Goal: Task Accomplishment & Management: Complete application form

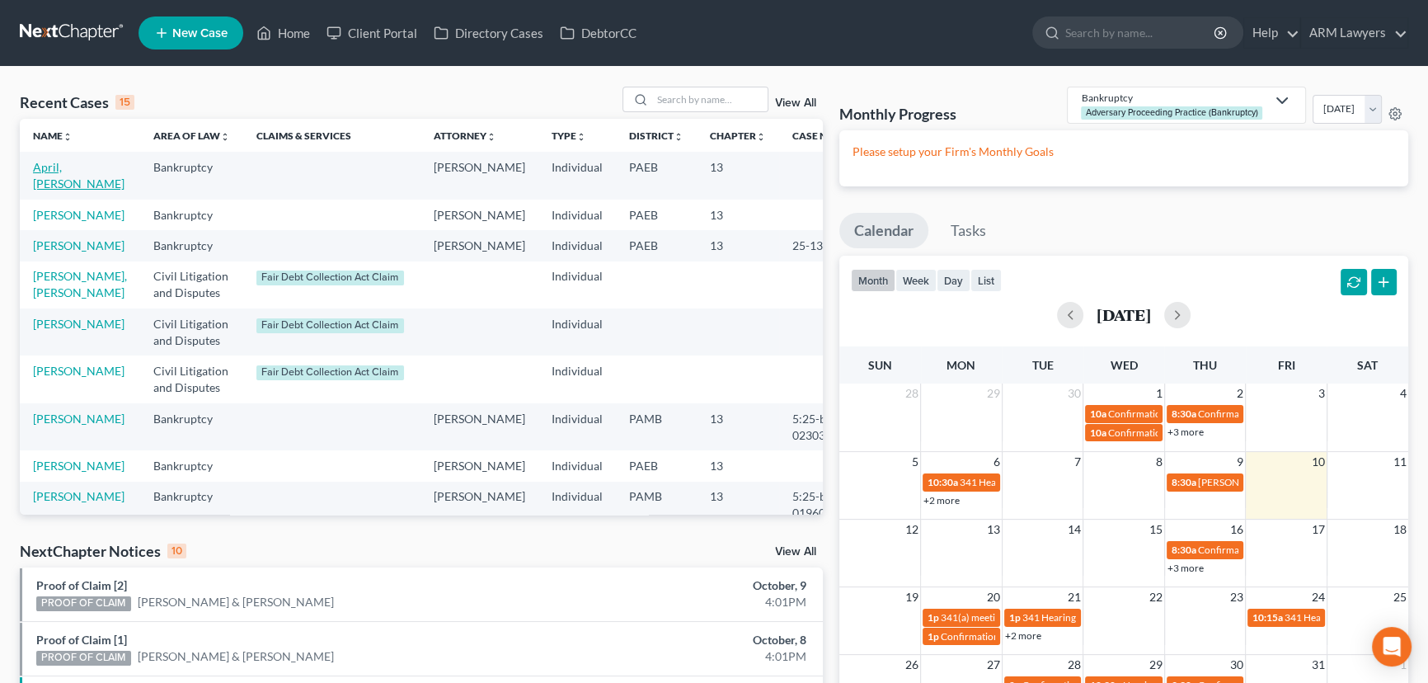
click at [49, 178] on link "April, [PERSON_NAME]" at bounding box center [79, 175] width 92 height 31
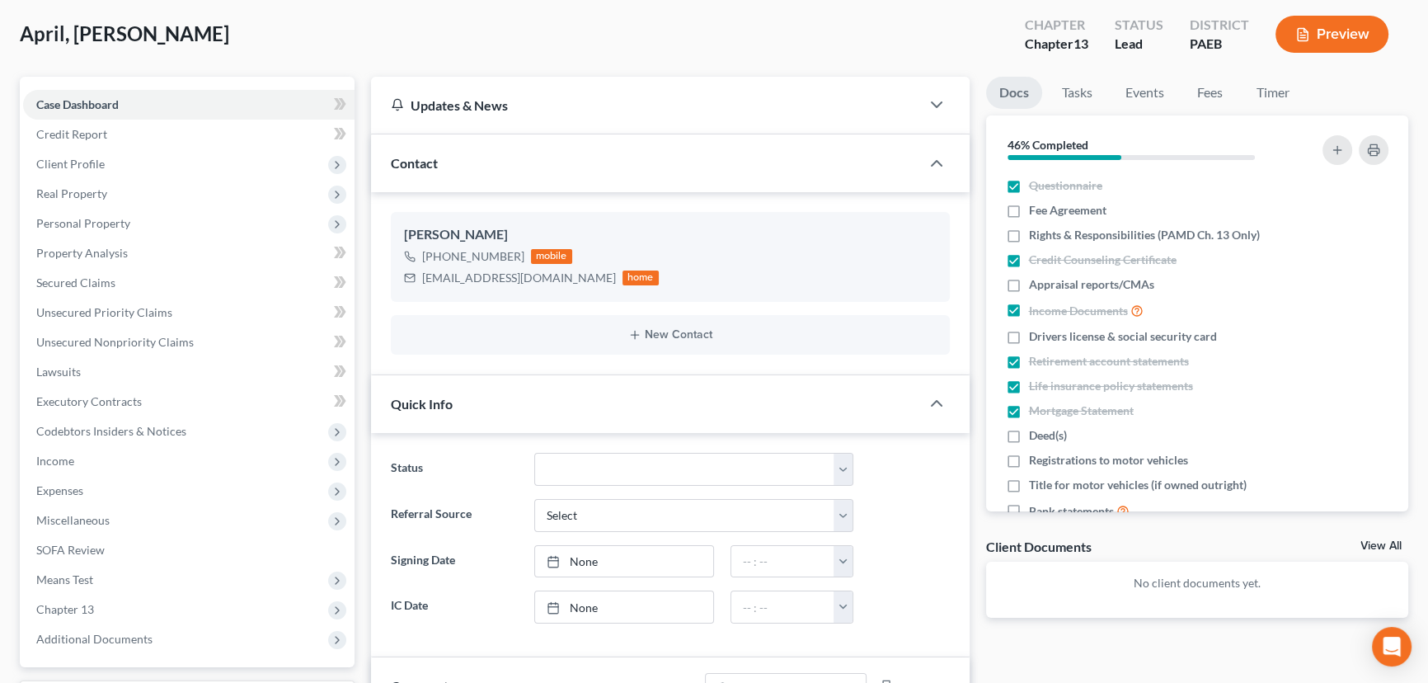
scroll to position [149, 0]
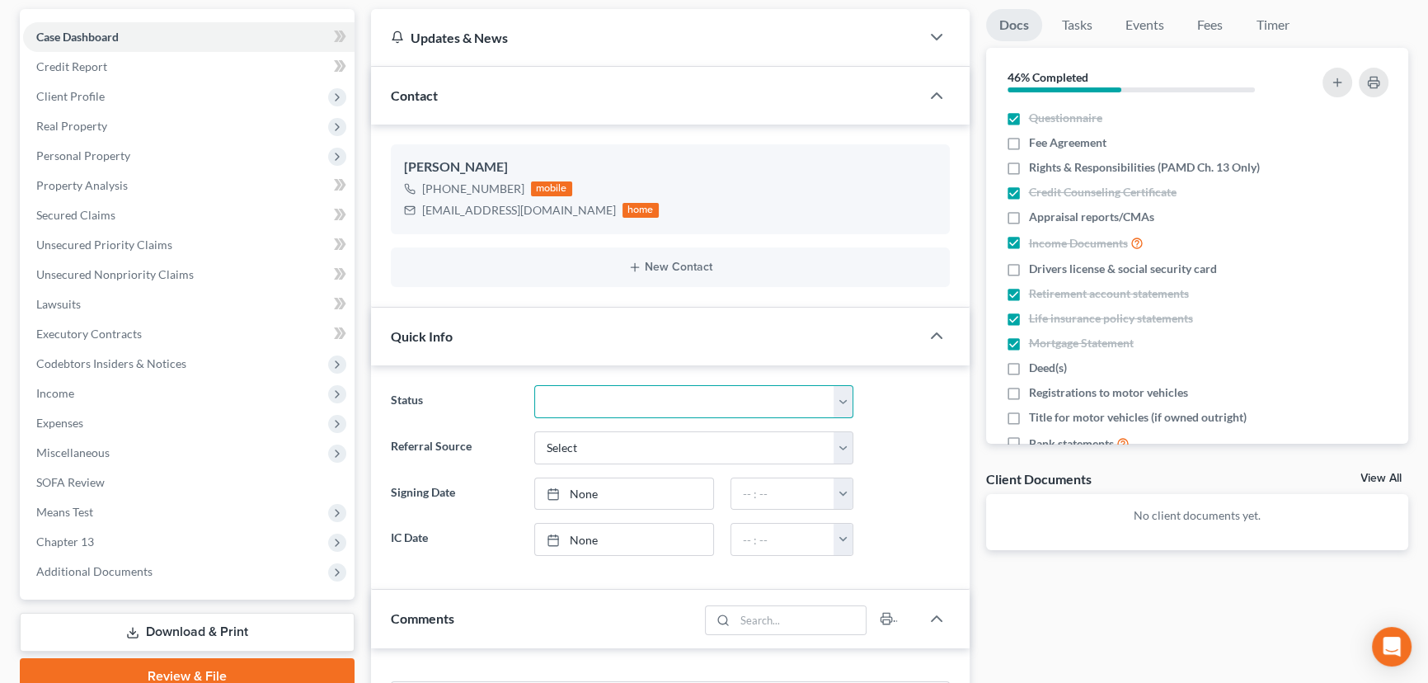
click at [570, 401] on select "Answer Due Awaiting Confirmation Awaiting Discharge Confirmed Could Not Contact…" at bounding box center [693, 401] width 319 height 33
select select "9"
click at [534, 385] on select "Answer Due Awaiting Confirmation Awaiting Discharge Confirmed Could Not Contact…" at bounding box center [693, 401] width 319 height 33
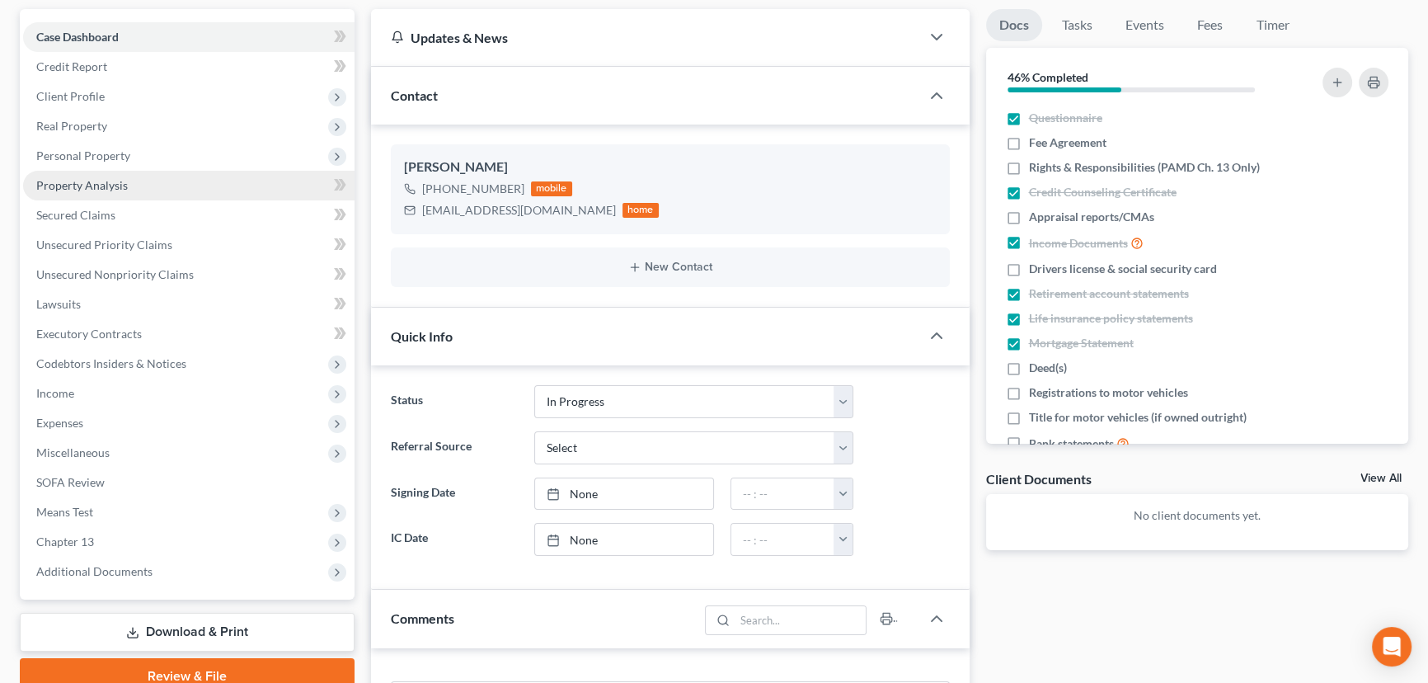
click at [139, 179] on link "Property Analysis" at bounding box center [189, 186] width 332 height 30
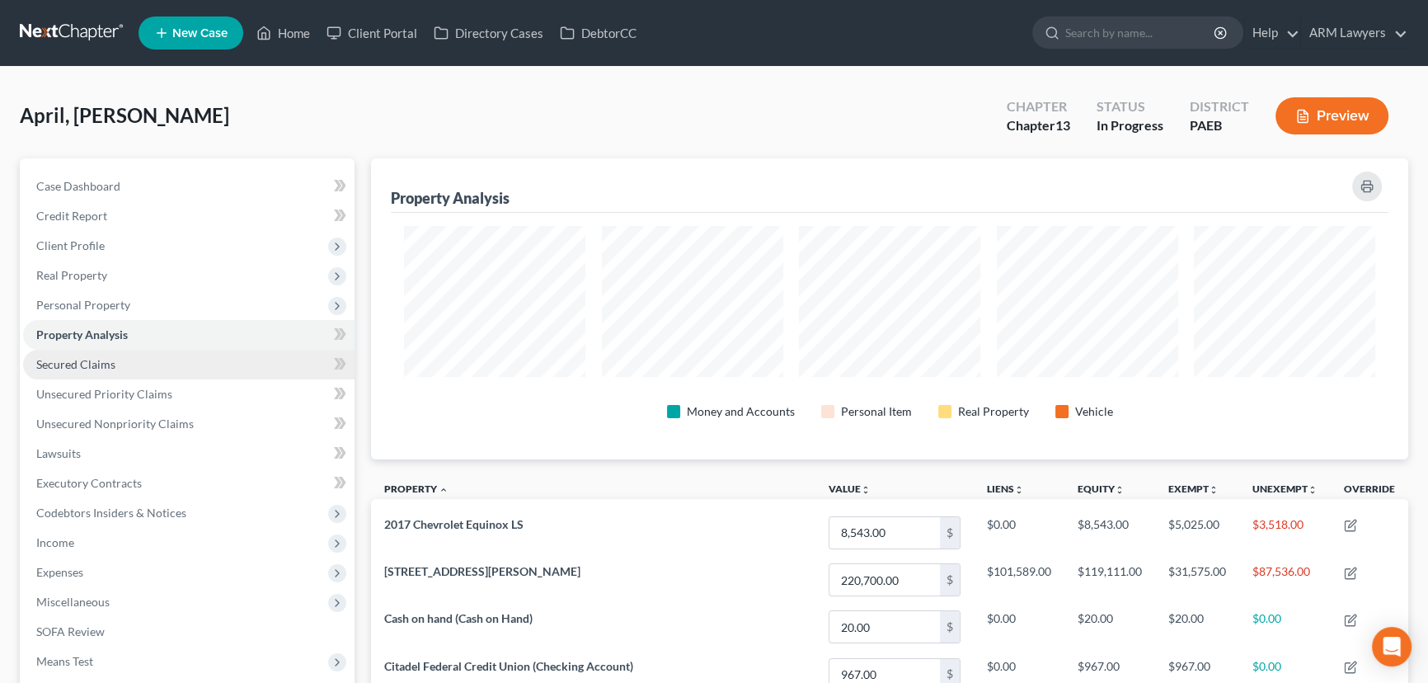
click at [168, 374] on link "Secured Claims" at bounding box center [189, 365] width 332 height 30
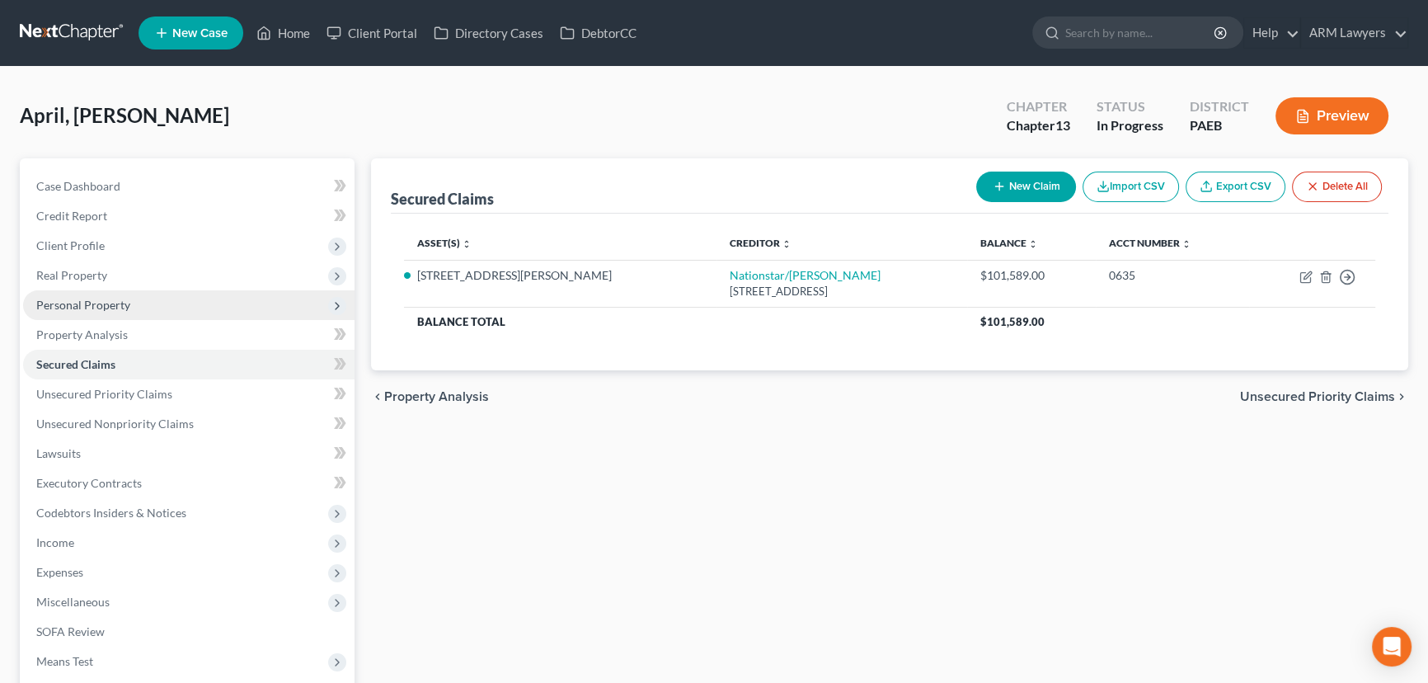
click at [174, 304] on span "Personal Property" at bounding box center [189, 305] width 332 height 30
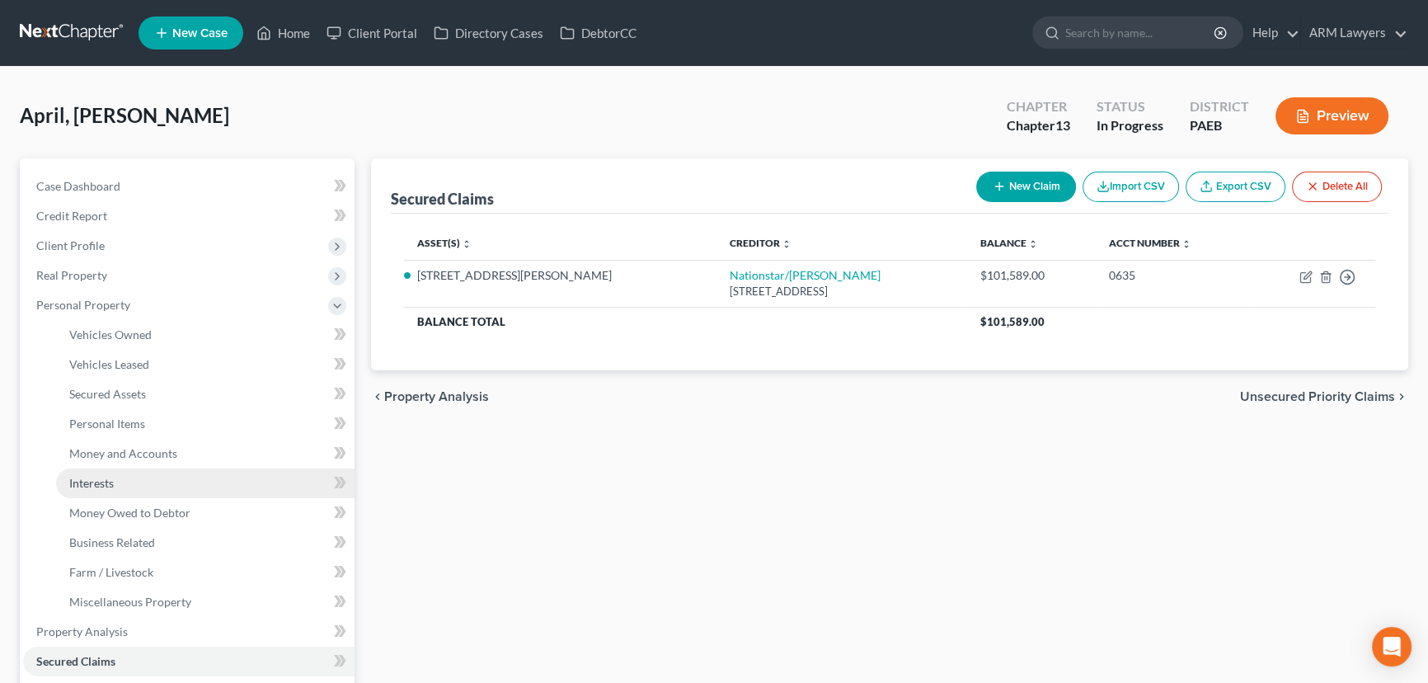
click at [190, 478] on link "Interests" at bounding box center [205, 483] width 299 height 30
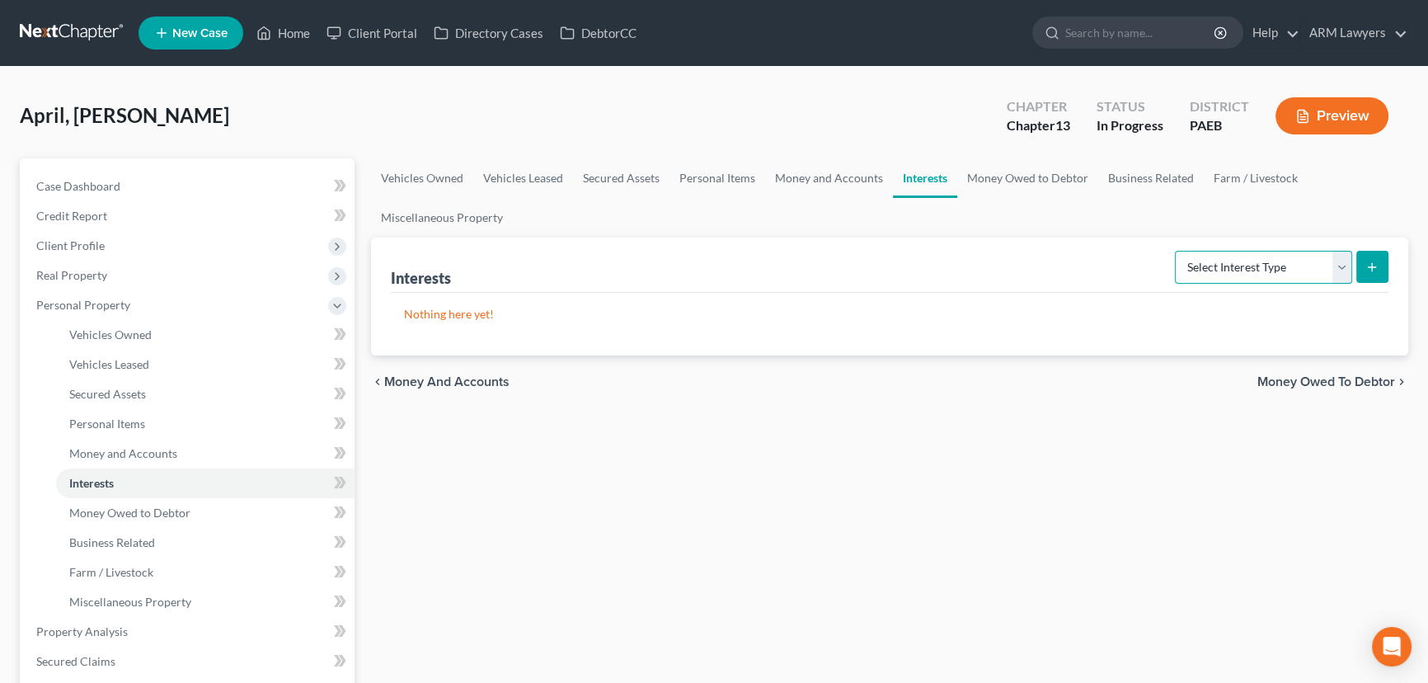
click at [1247, 269] on select "Select Interest Type 401K Annuity Bond Education IRA Government Bond Government…" at bounding box center [1263, 267] width 177 height 33
click at [799, 177] on link "Money and Accounts" at bounding box center [829, 178] width 128 height 40
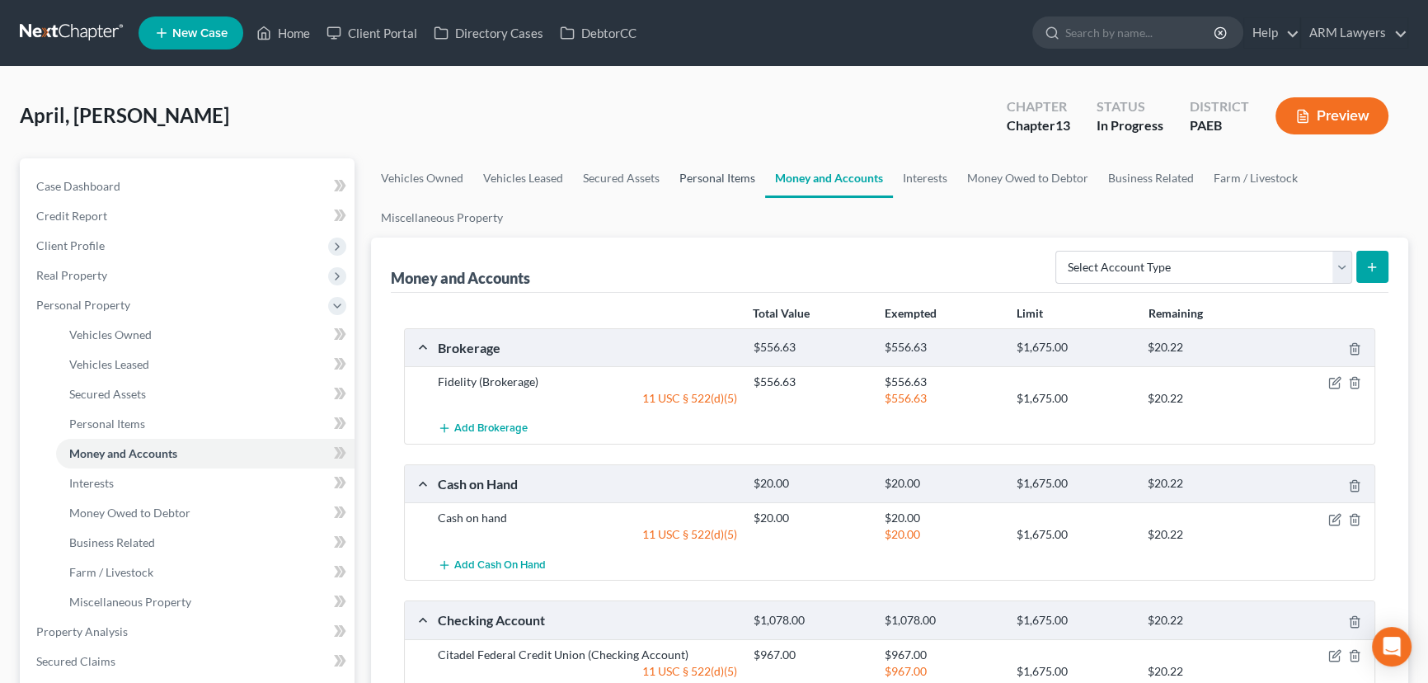
click at [696, 176] on link "Personal Items" at bounding box center [718, 178] width 96 height 40
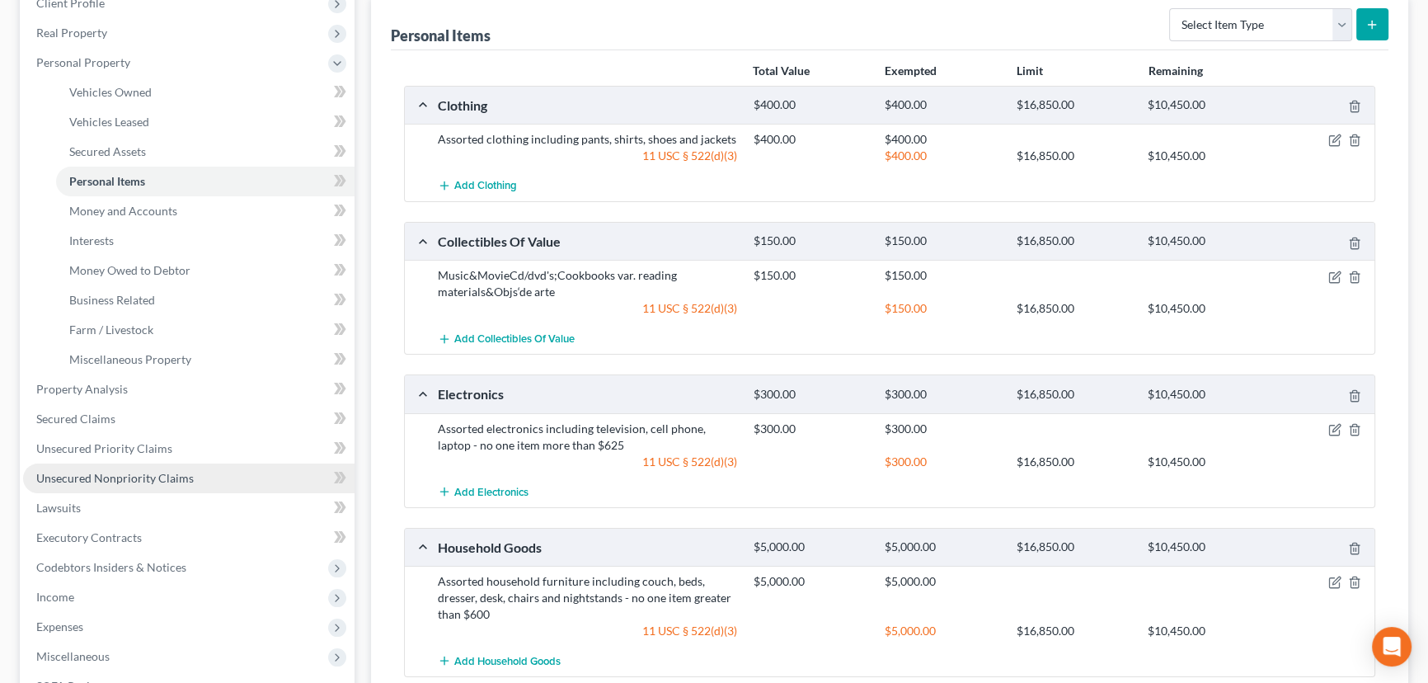
scroll to position [299, 0]
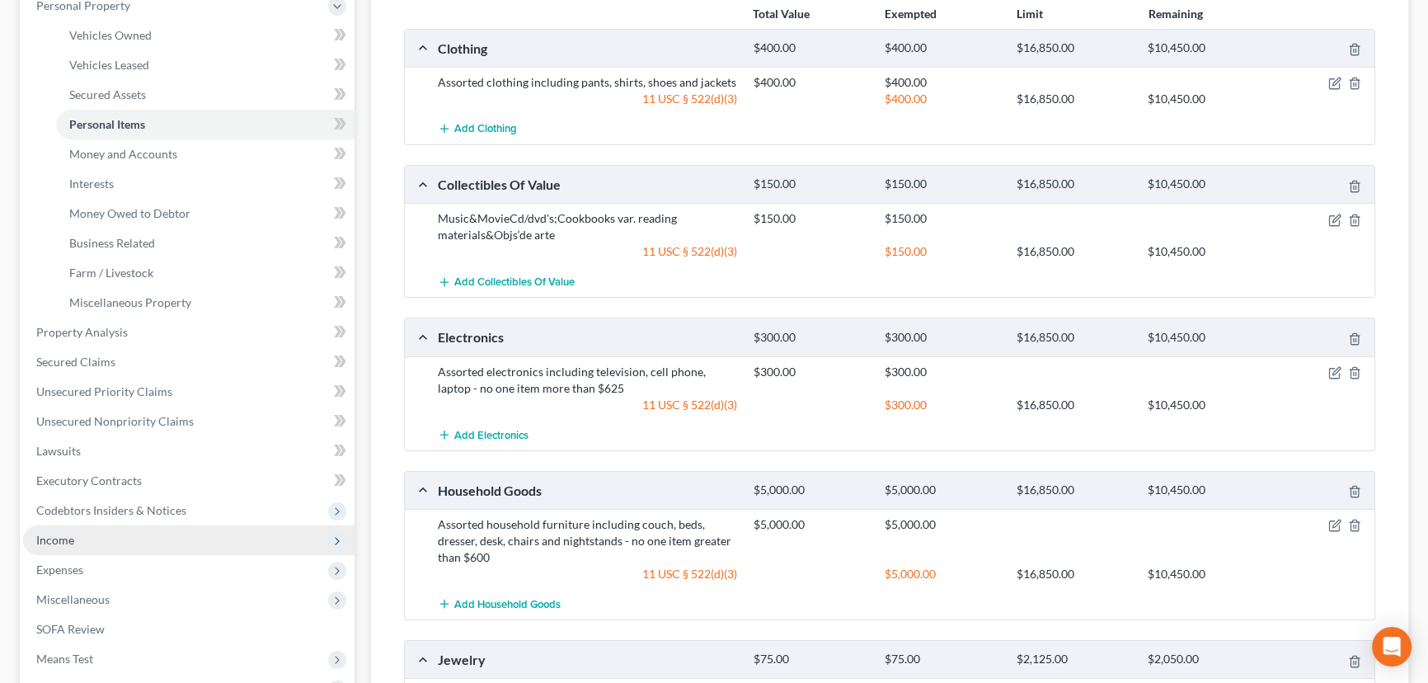
click at [154, 534] on span "Income" at bounding box center [189, 540] width 332 height 30
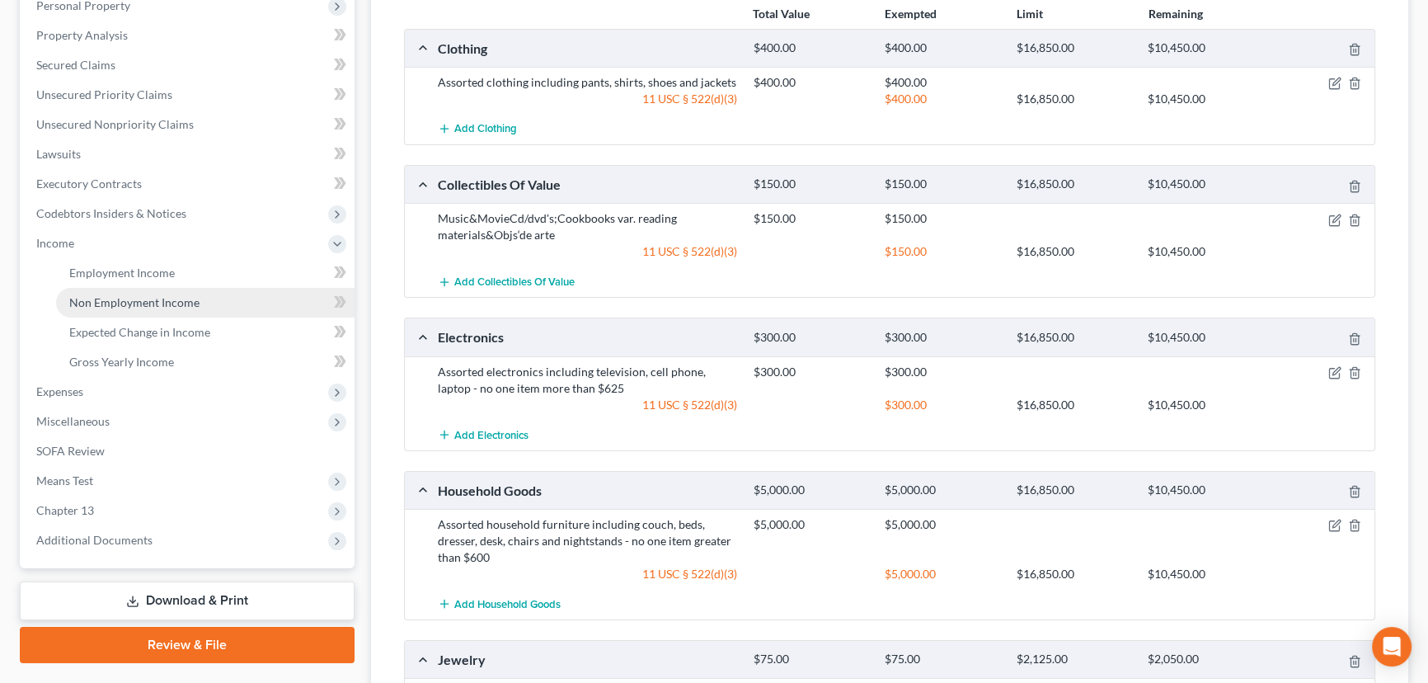
click at [229, 299] on link "Non Employment Income" at bounding box center [205, 303] width 299 height 30
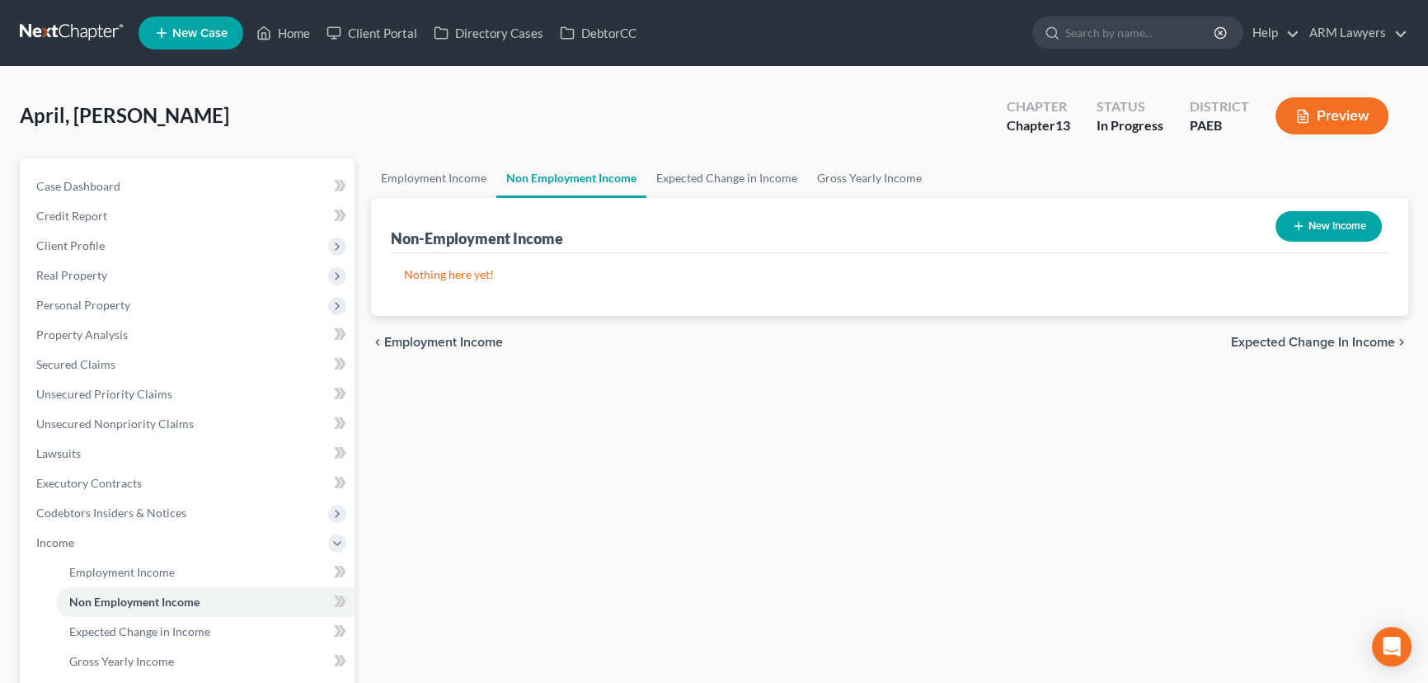
click at [1300, 227] on icon "button" at bounding box center [1298, 225] width 13 height 13
select select "0"
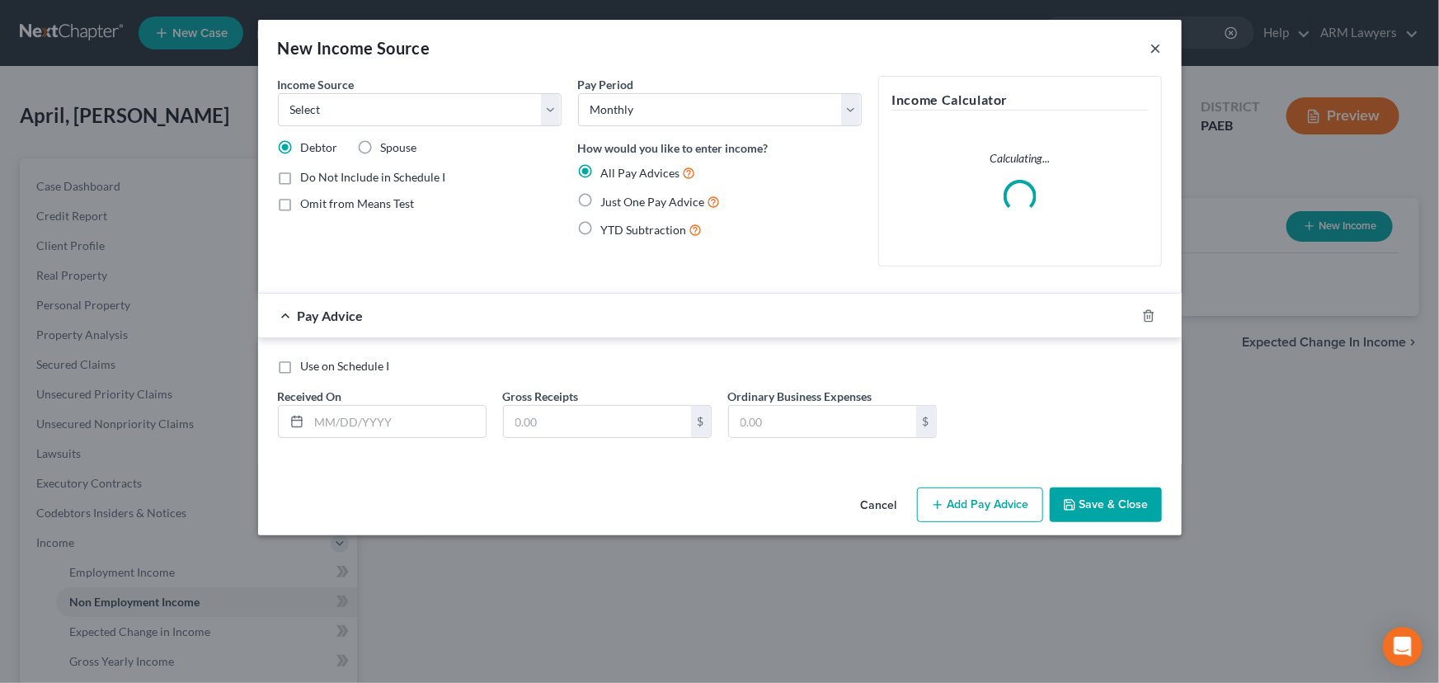
click at [1155, 52] on button "×" at bounding box center [1157, 48] width 12 height 20
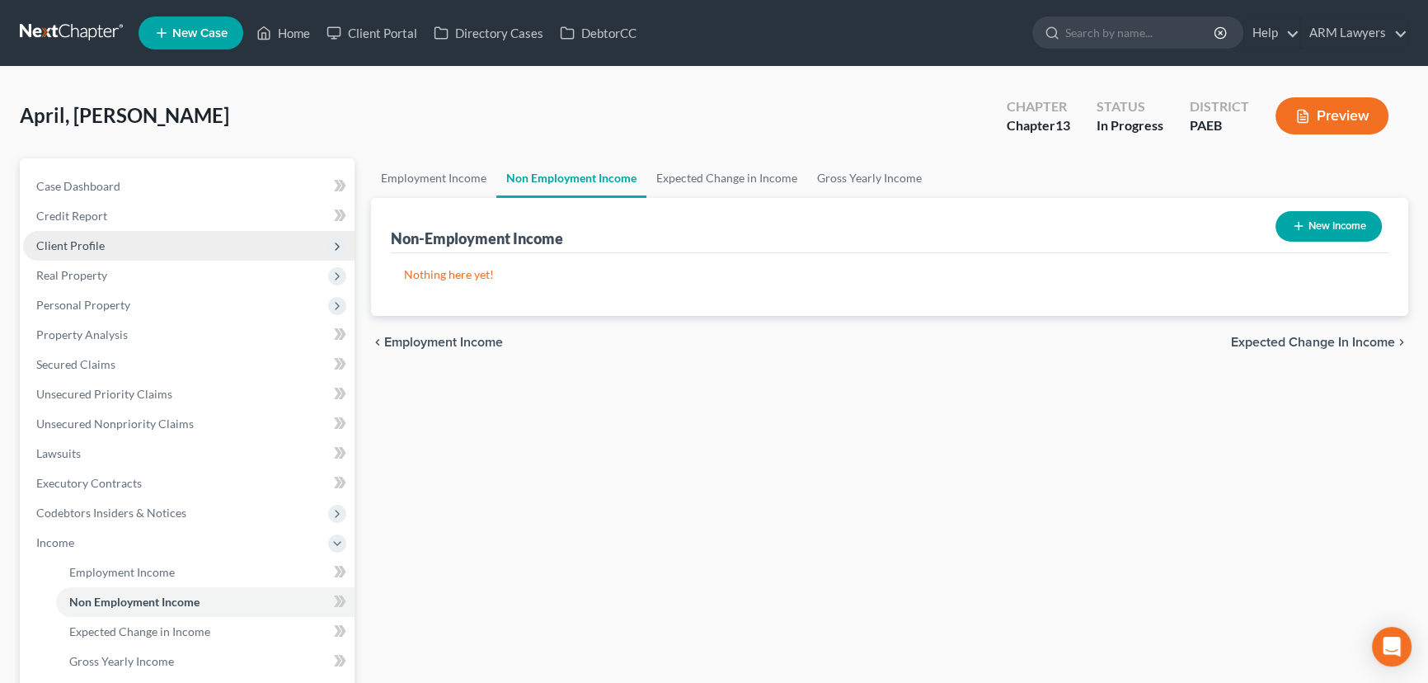
click at [134, 244] on span "Client Profile" at bounding box center [189, 246] width 332 height 30
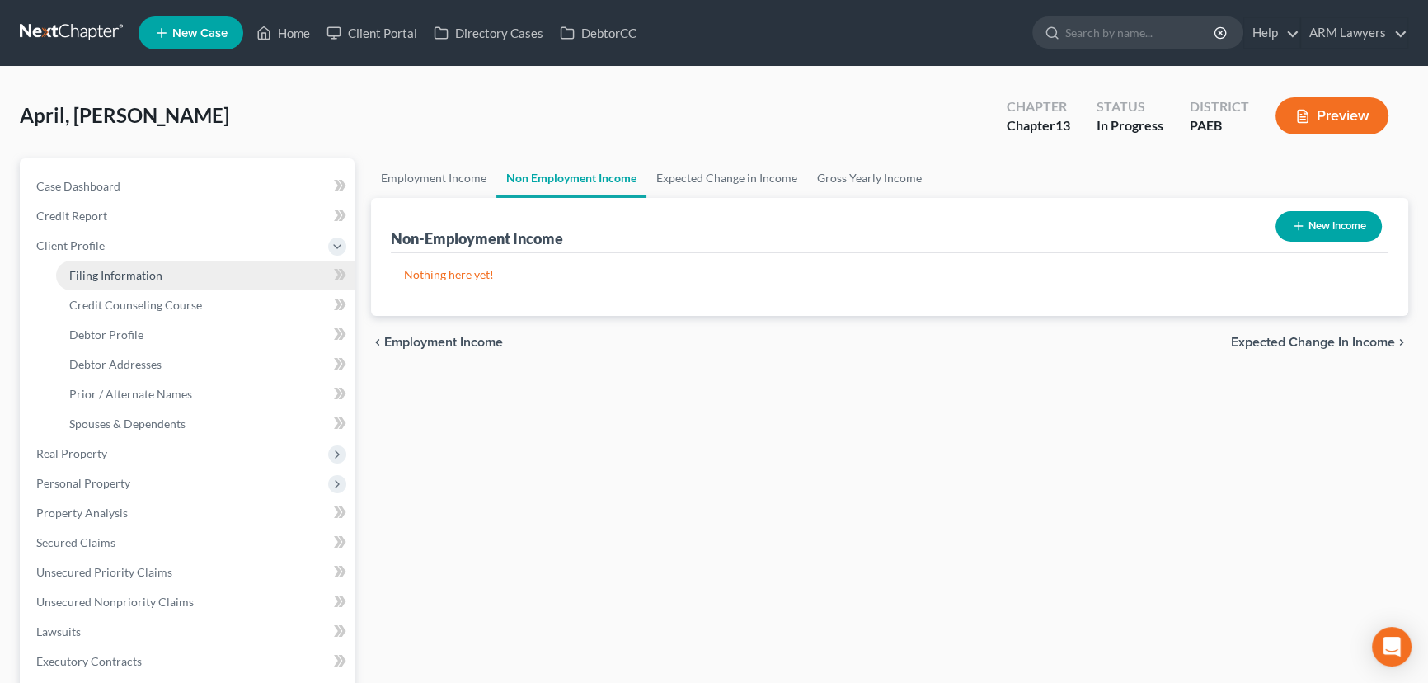
click at [153, 274] on span "Filing Information" at bounding box center [115, 275] width 93 height 14
select select "1"
select select "0"
select select "3"
select select "67"
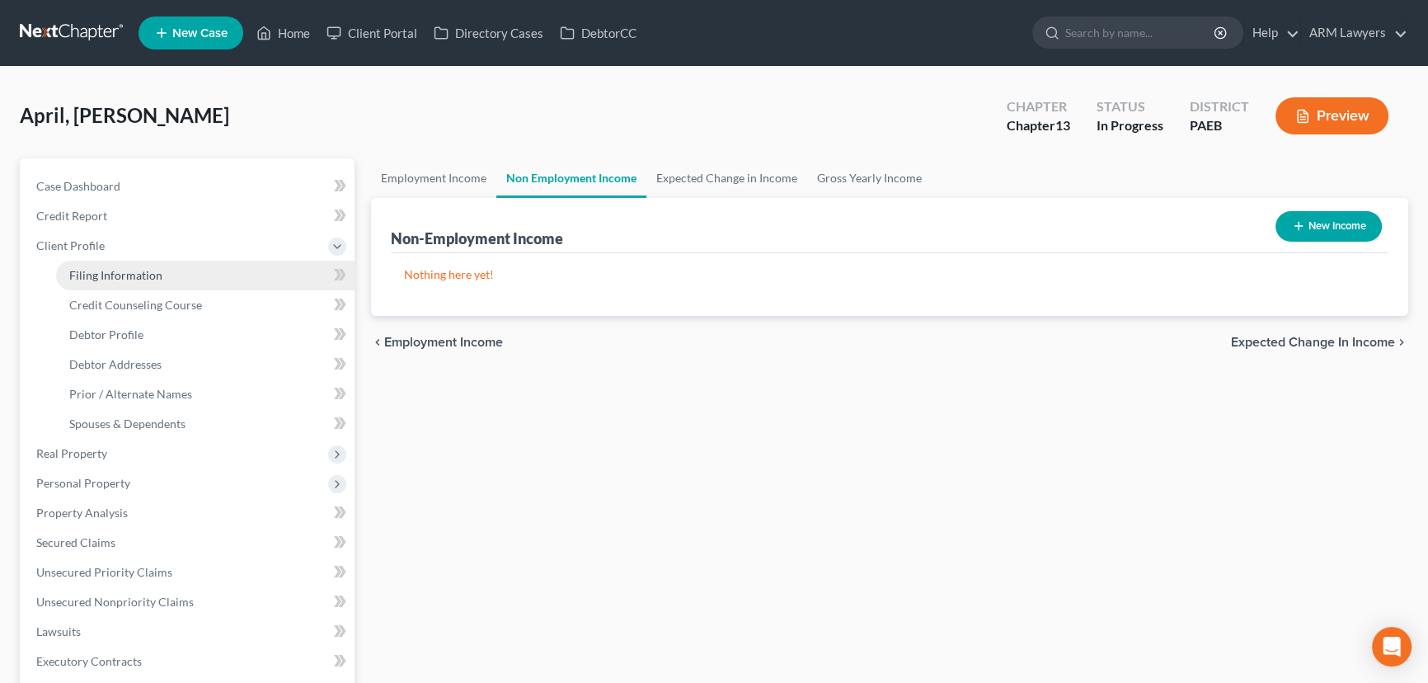
select select "9"
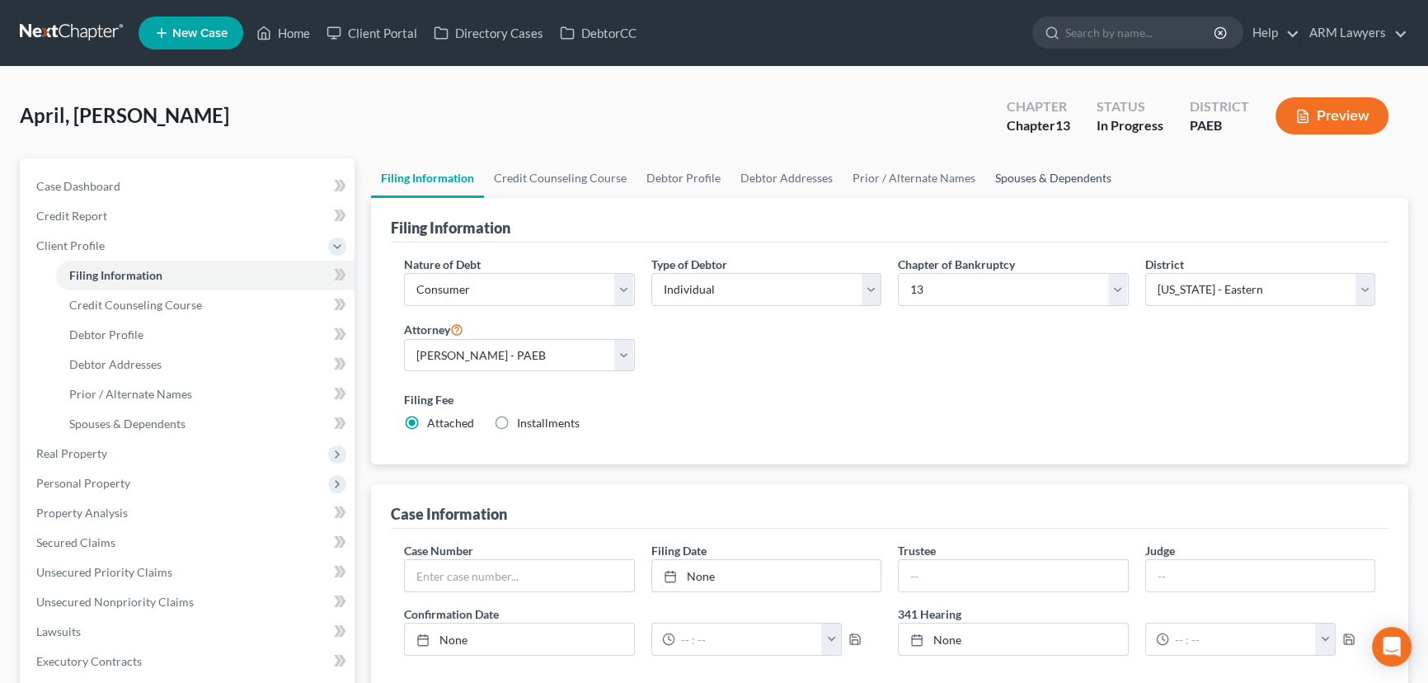
click at [1014, 185] on link "Spouses & Dependents" at bounding box center [1054, 178] width 136 height 40
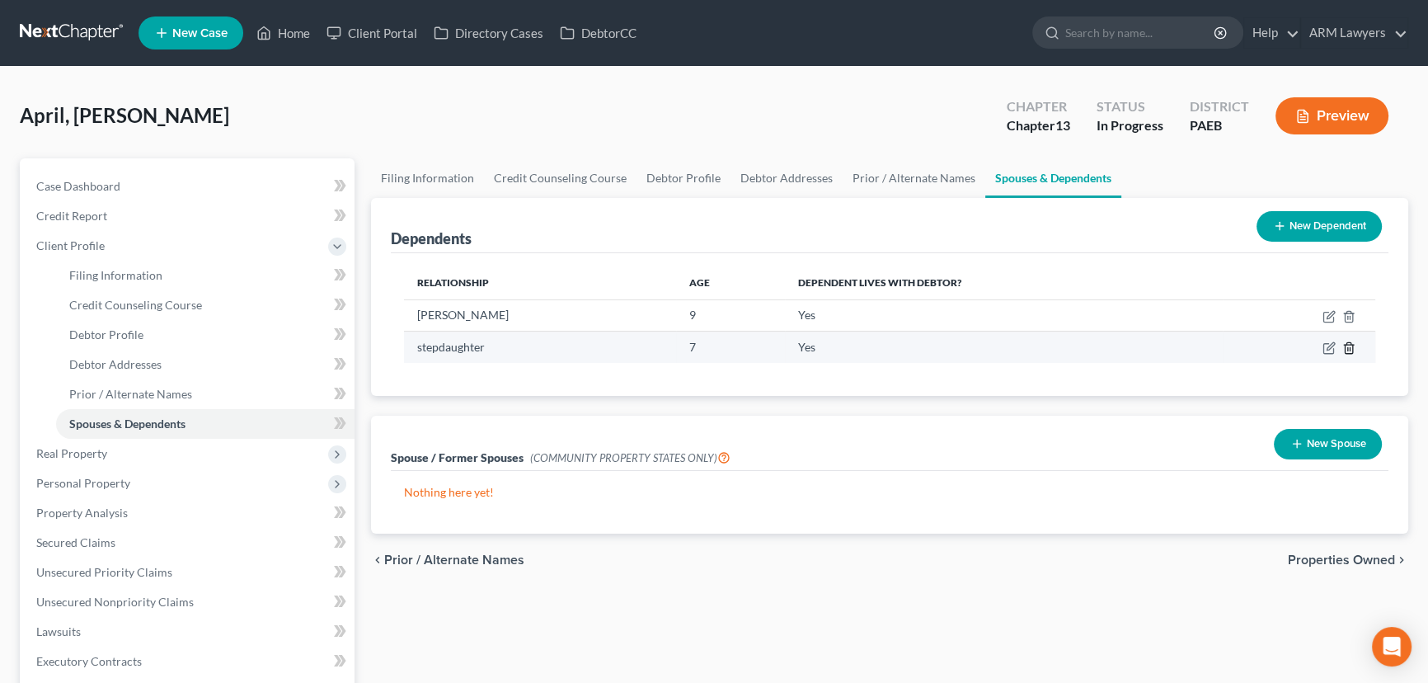
click at [1346, 344] on icon "button" at bounding box center [1348, 348] width 7 height 11
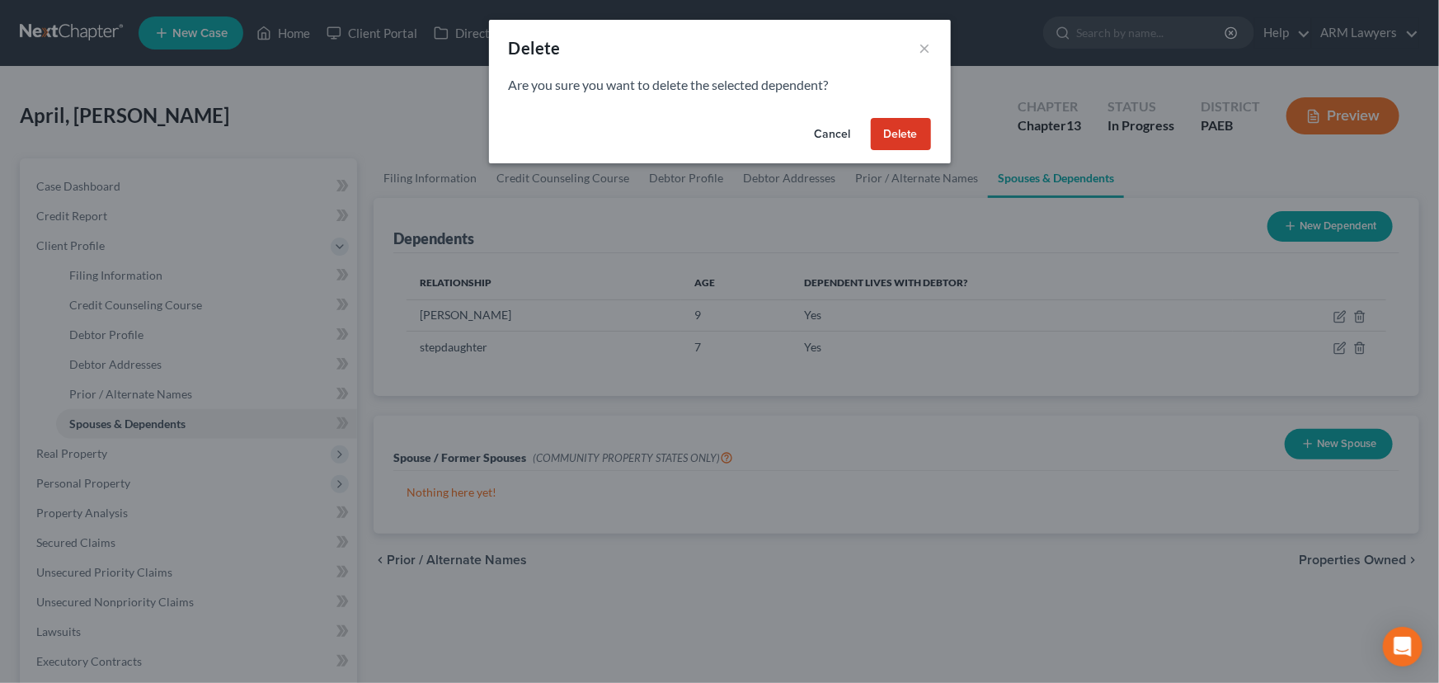
click at [877, 137] on button "Delete" at bounding box center [901, 134] width 60 height 33
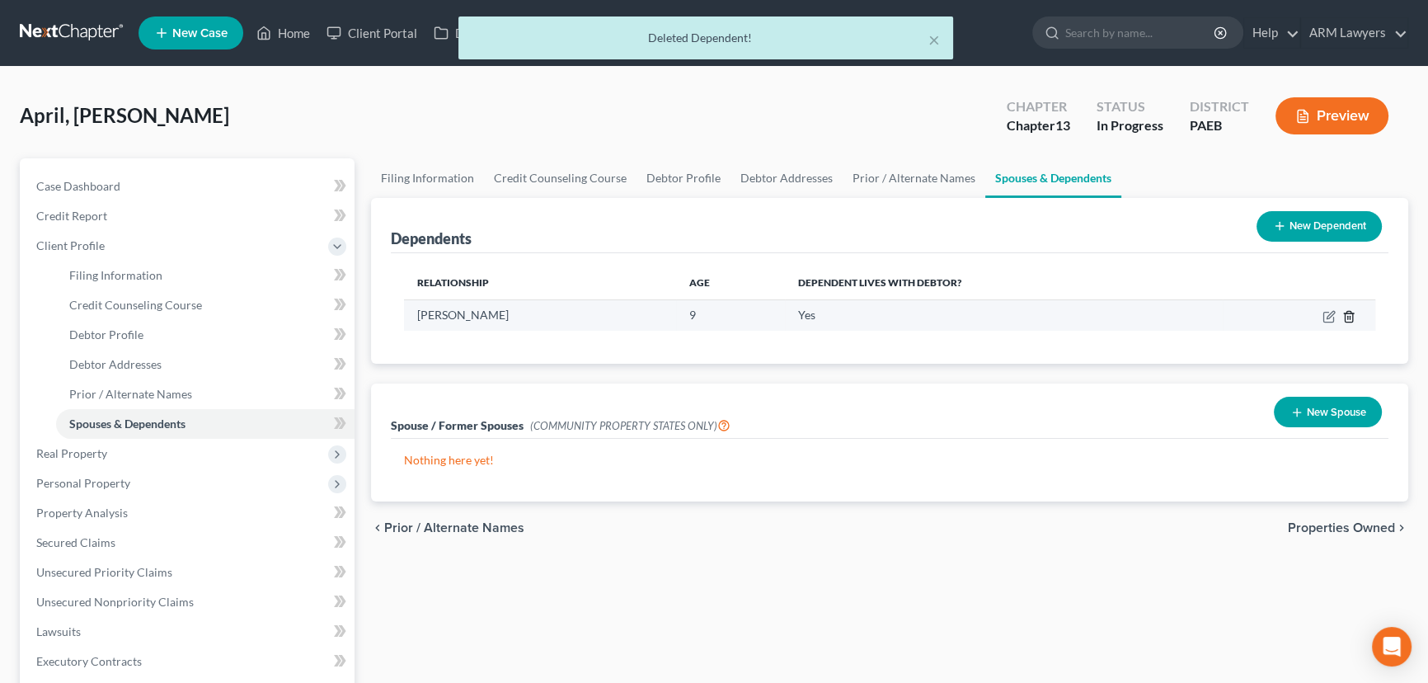
click at [1344, 310] on icon "button" at bounding box center [1349, 316] width 13 height 13
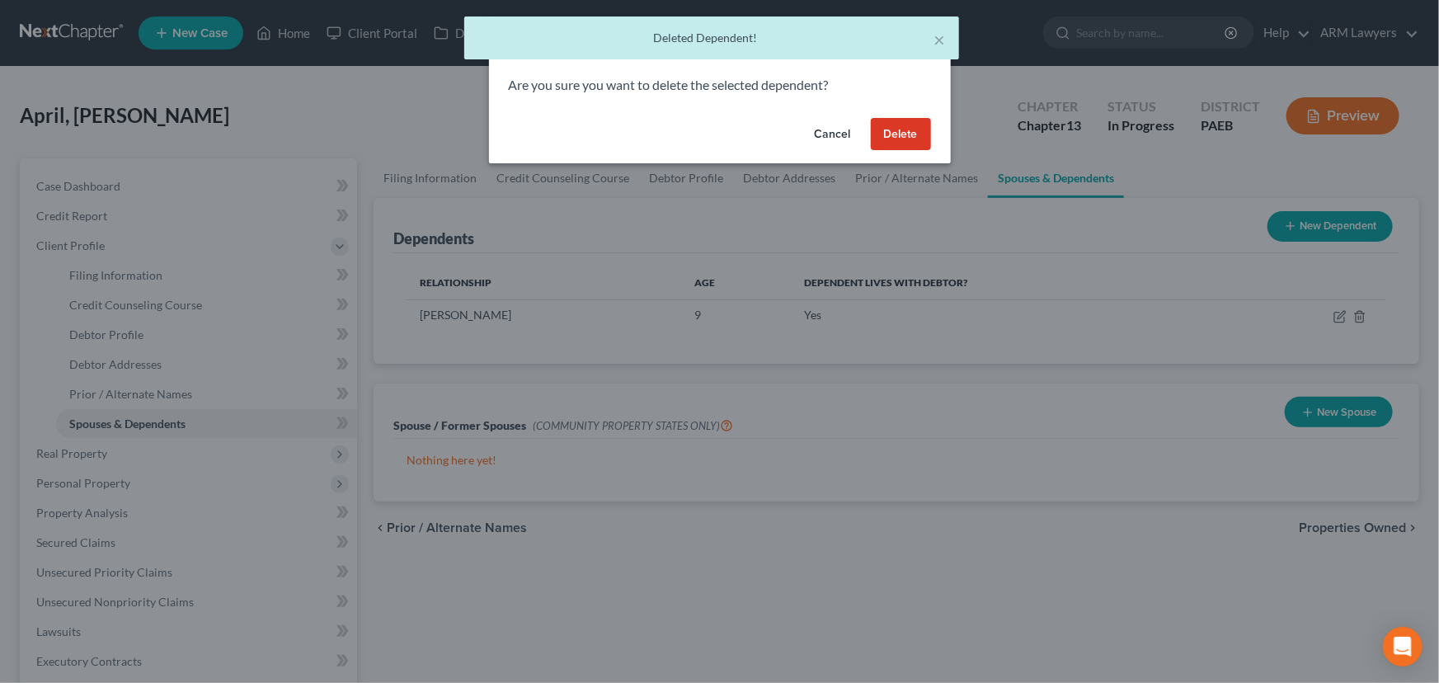
click at [920, 146] on button "Delete" at bounding box center [901, 134] width 60 height 33
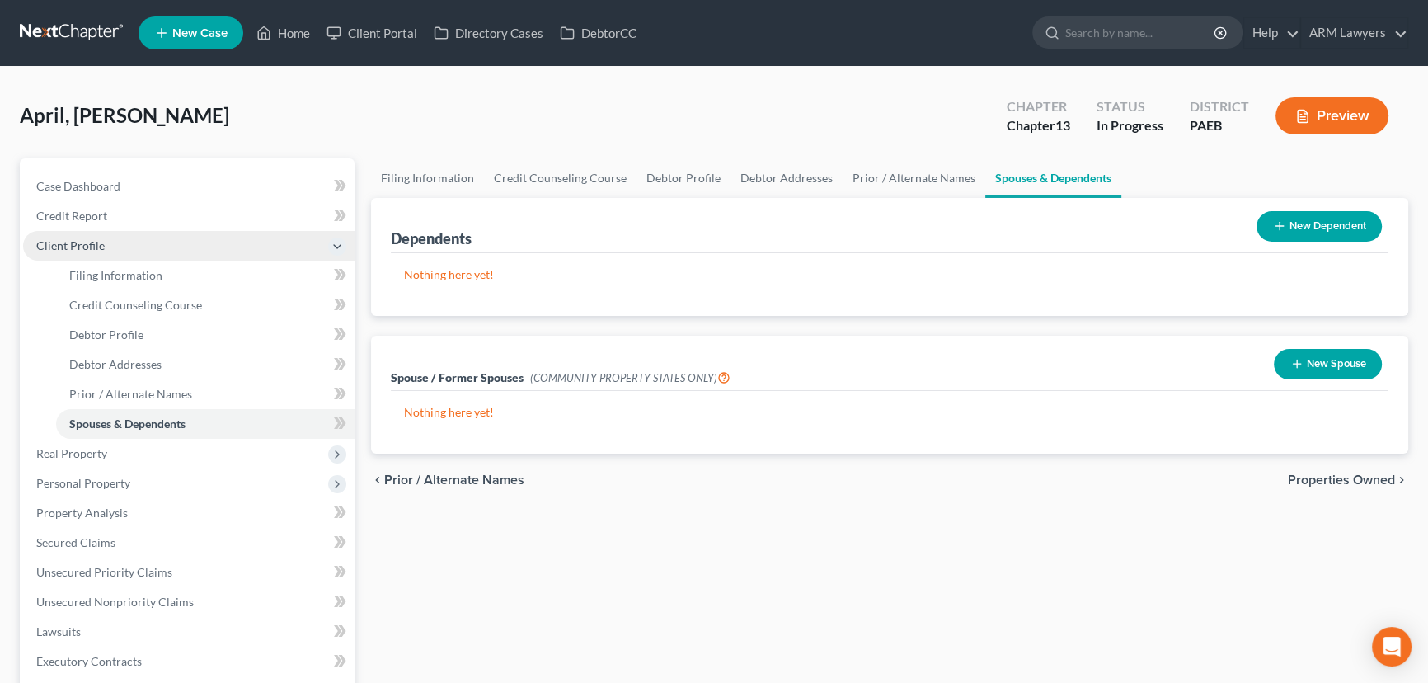
click at [113, 241] on span "Client Profile" at bounding box center [189, 246] width 332 height 30
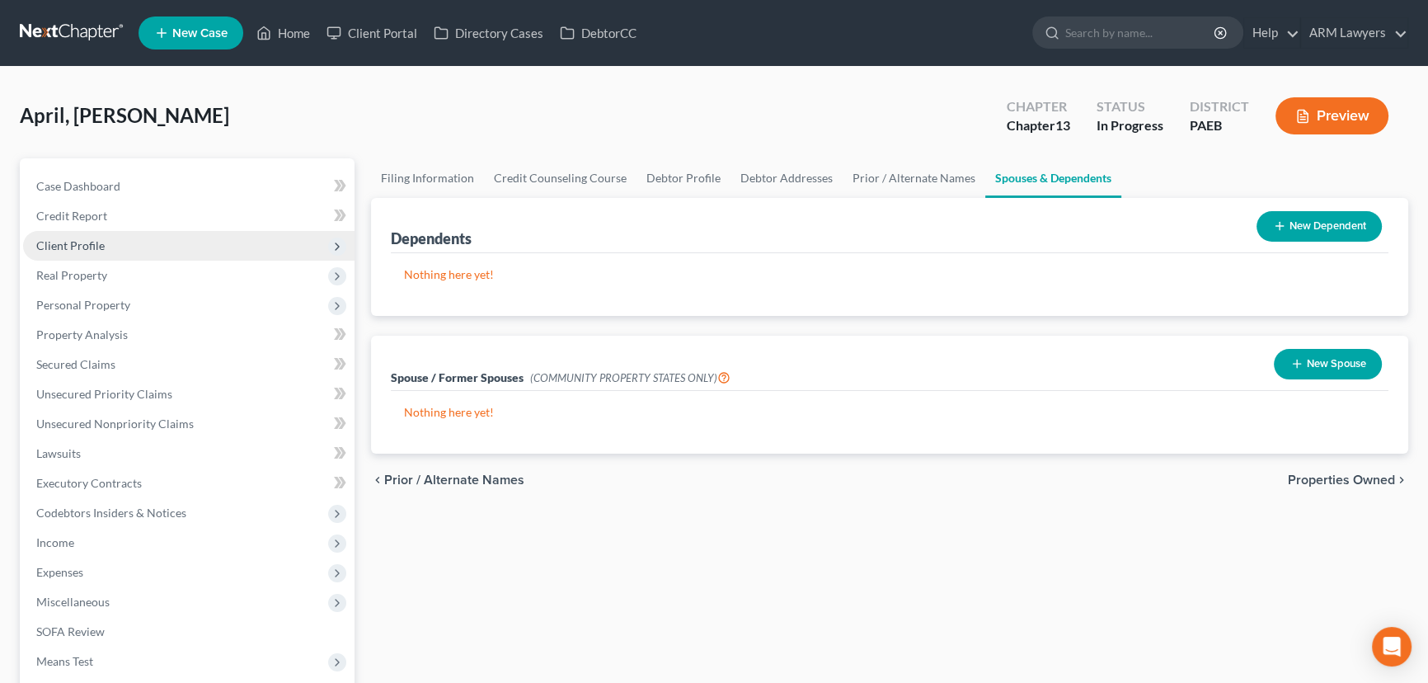
click at [151, 245] on span "Client Profile" at bounding box center [189, 246] width 332 height 30
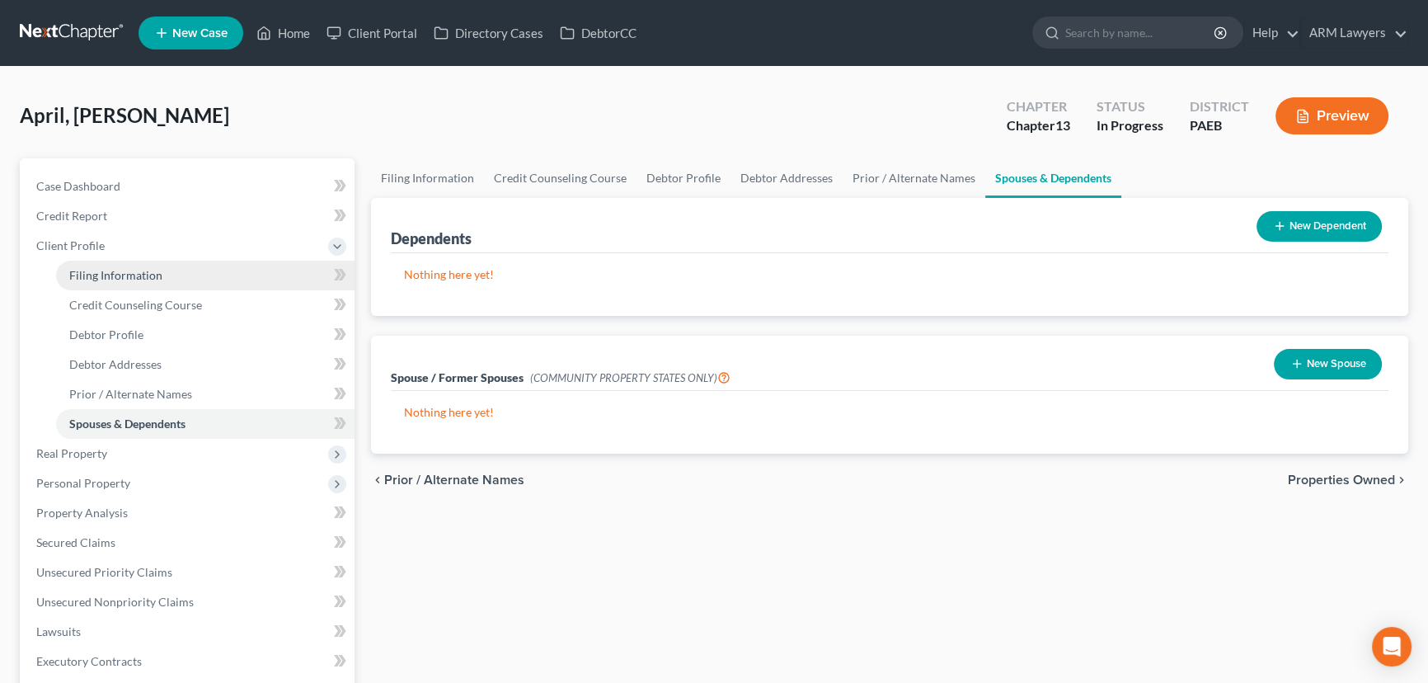
click at [197, 278] on link "Filing Information" at bounding box center [205, 276] width 299 height 30
select select "1"
select select "0"
select select "3"
select select "67"
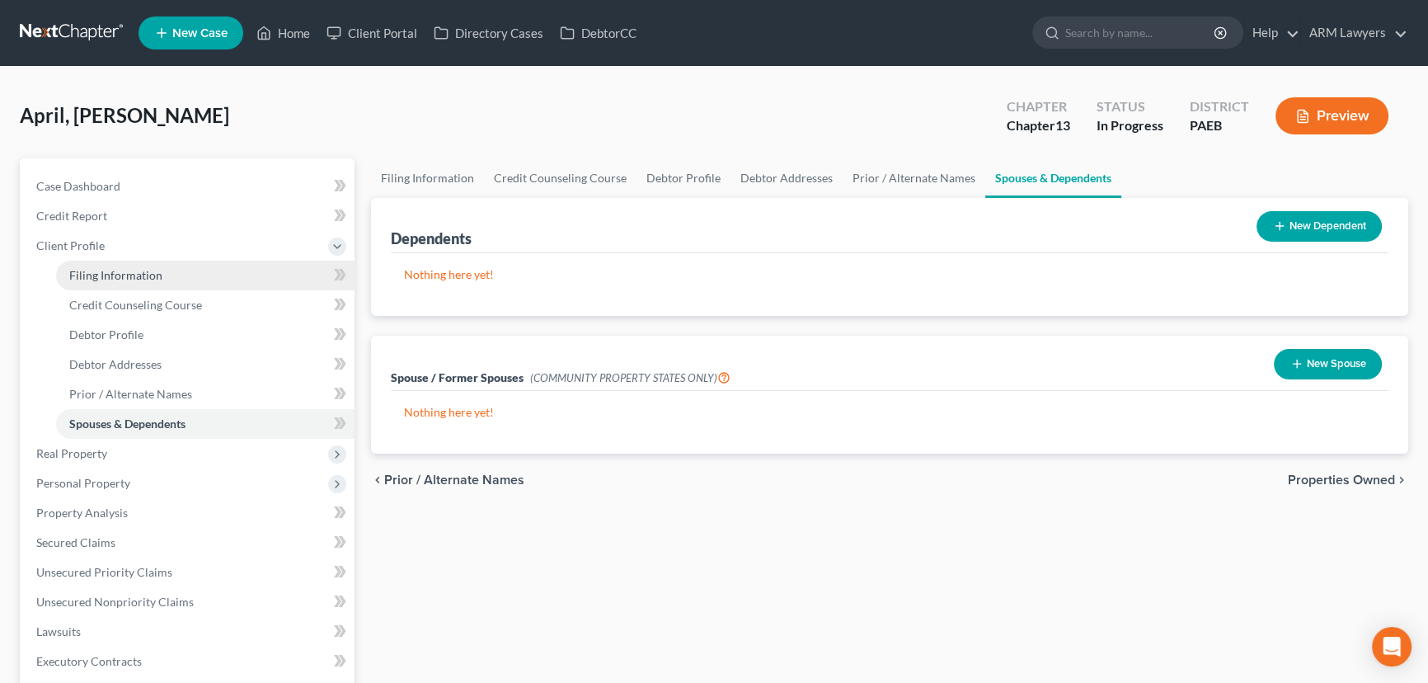
select select "9"
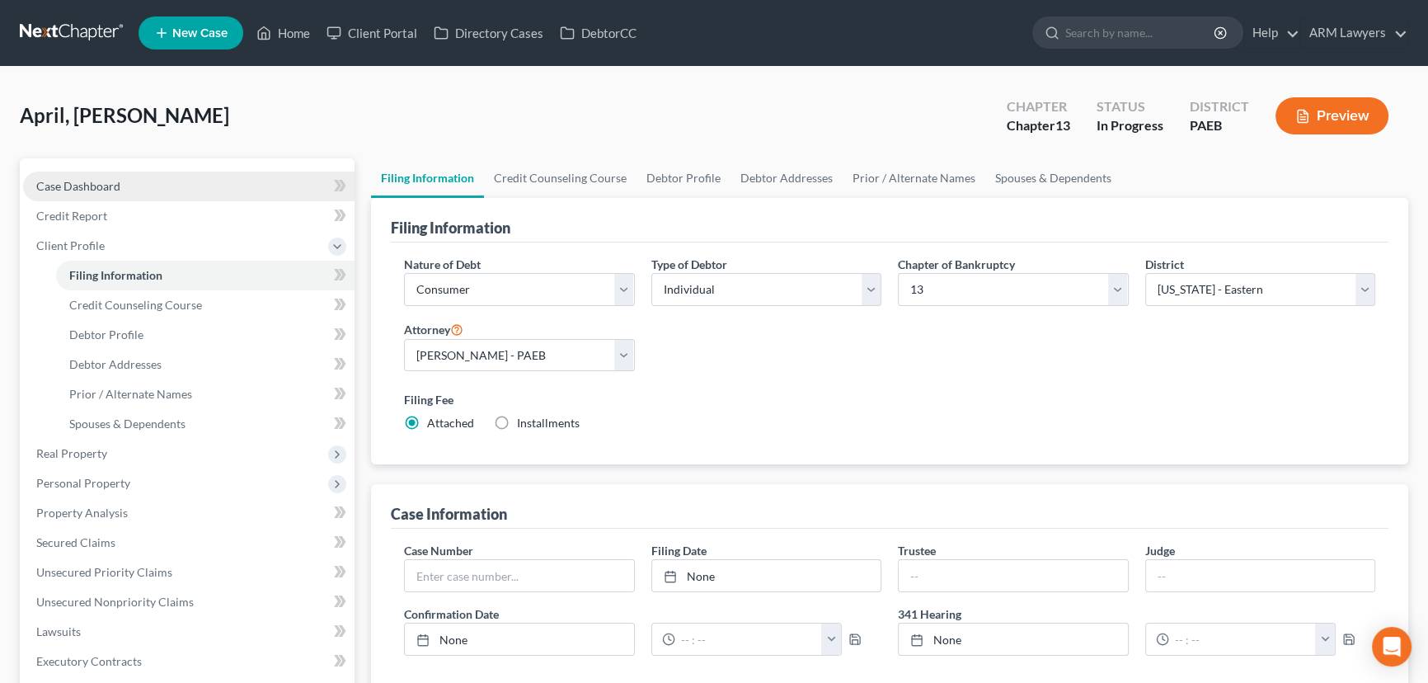
click at [132, 187] on link "Case Dashboard" at bounding box center [189, 187] width 332 height 30
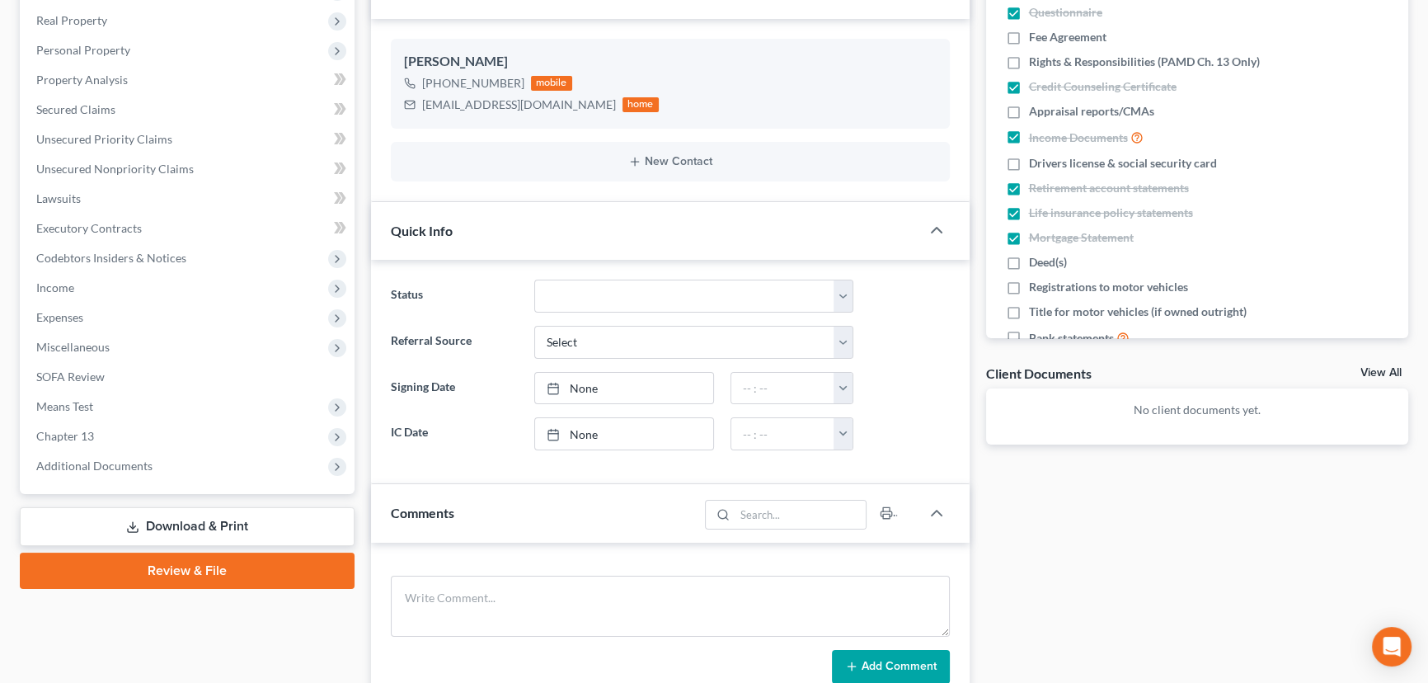
scroll to position [299, 0]
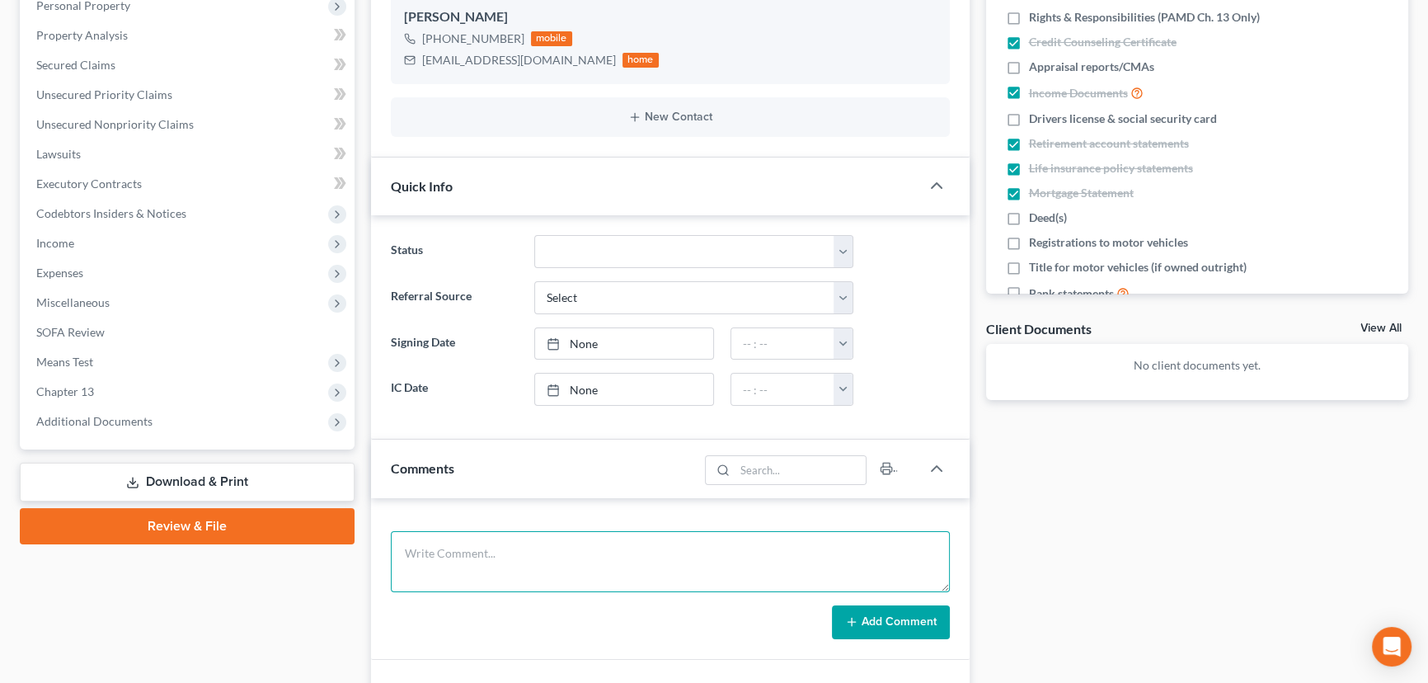
click at [490, 539] on textarea at bounding box center [670, 561] width 559 height 61
click at [652, 554] on textarea "She told me on the email from 10/10 that her parter pays for the childrens need…" at bounding box center [670, 561] width 559 height 61
drag, startPoint x: 640, startPoint y: 550, endPoint x: 628, endPoint y: 560, distance: 15.2
click at [586, 572] on textarea "She told me on the email from 10/10 that her parter pays for the childrens need…" at bounding box center [670, 561] width 559 height 61
click at [651, 553] on textarea "She told me on the email from 10/10 that her parter pays for the childrens need…" at bounding box center [670, 561] width 559 height 61
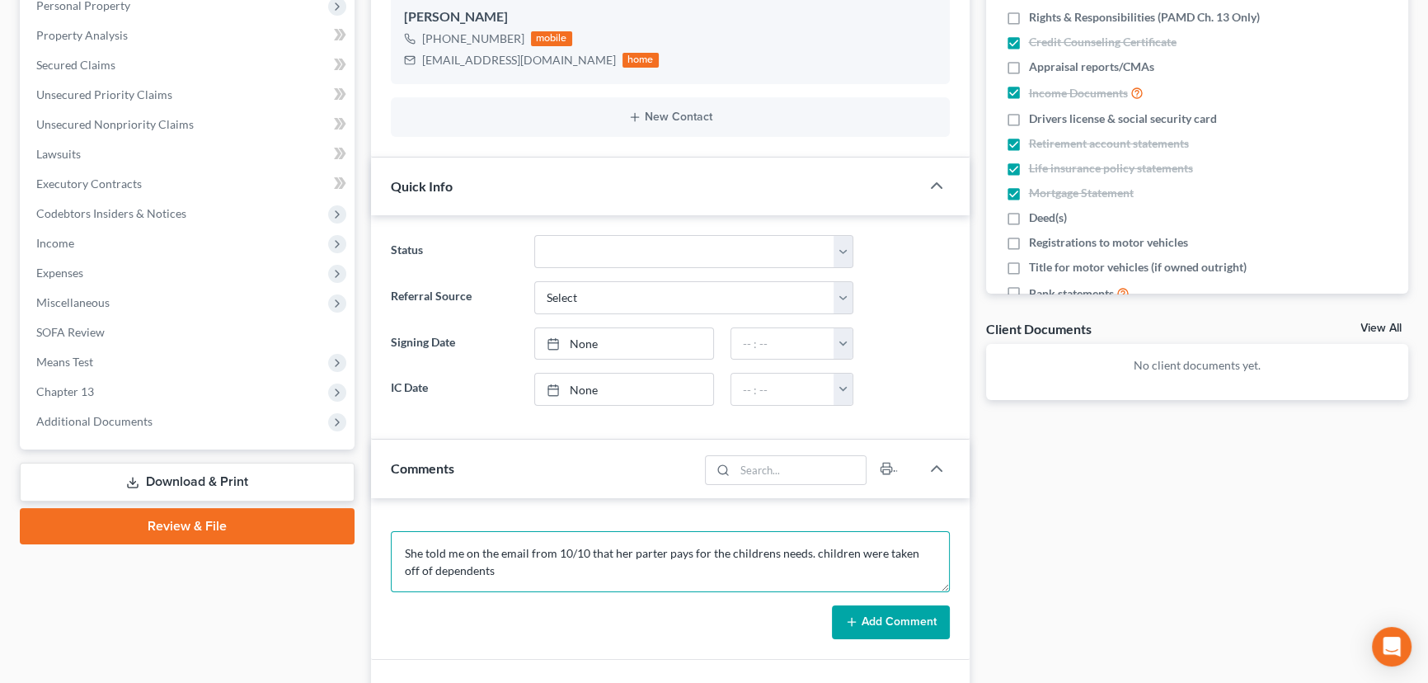
click at [654, 549] on textarea "She told me on the email from 10/10 that her parter pays for the childrens need…" at bounding box center [670, 561] width 559 height 61
click at [758, 546] on textarea "She told me on the email from 10/10 that her partner pays for the childrens nee…" at bounding box center [670, 561] width 559 height 61
click at [480, 567] on textarea "She told me on the email from 10/10 that her partner pays for the children's ne…" at bounding box center [670, 561] width 559 height 61
click at [820, 548] on textarea "She told me on the email from 10/10 that her partner pays for the children's ne…" at bounding box center [670, 561] width 559 height 61
click at [732, 553] on textarea "She told me on the email from 10/10 that her partner pays for the children's ne…" at bounding box center [670, 561] width 559 height 61
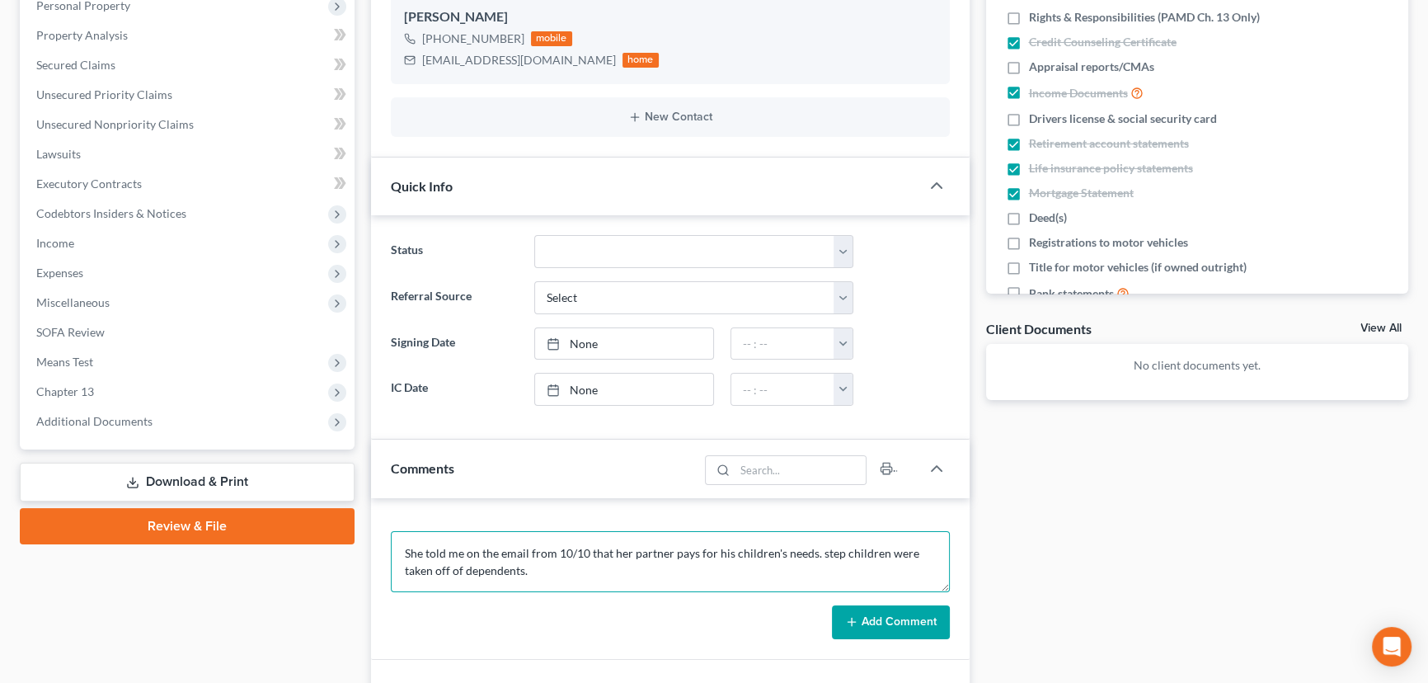
type textarea "She told me on the email from 10/10 that her partner pays for his children's ne…"
click at [874, 612] on button "Add Comment" at bounding box center [891, 622] width 118 height 35
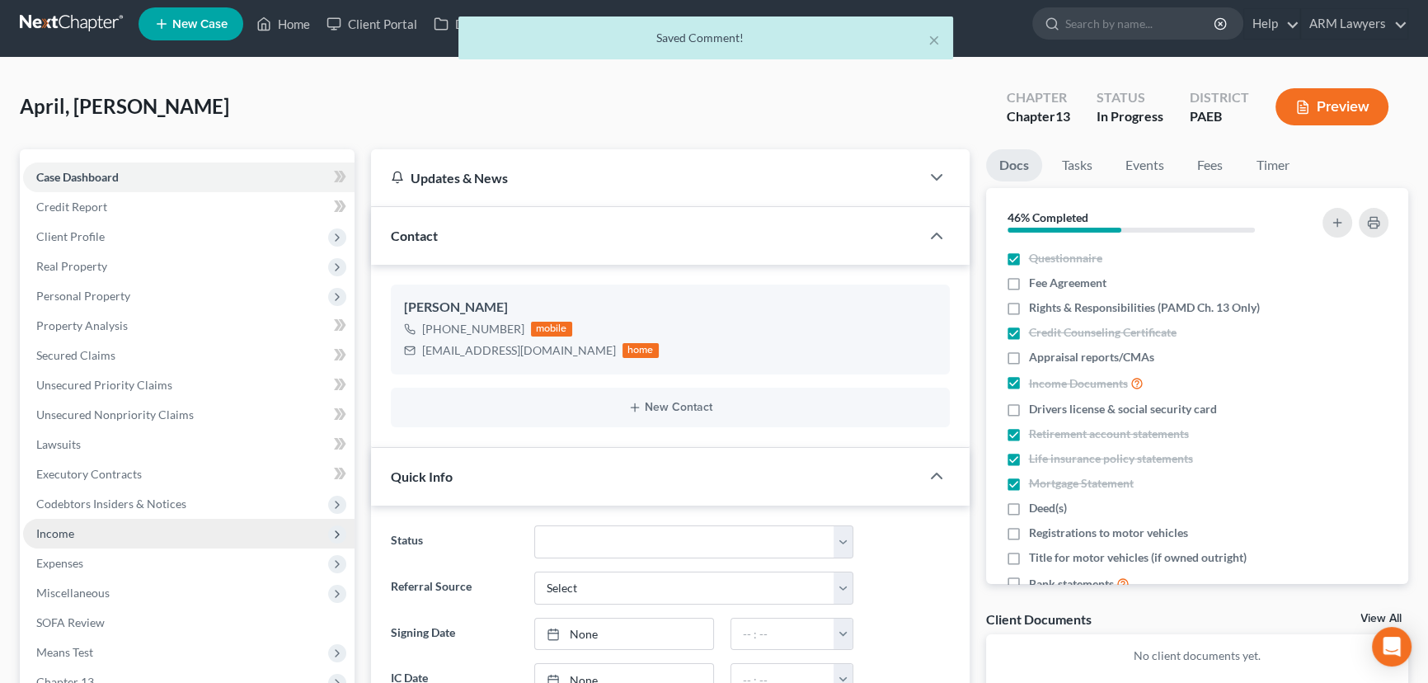
scroll to position [0, 0]
